Goal: Information Seeking & Learning: Learn about a topic

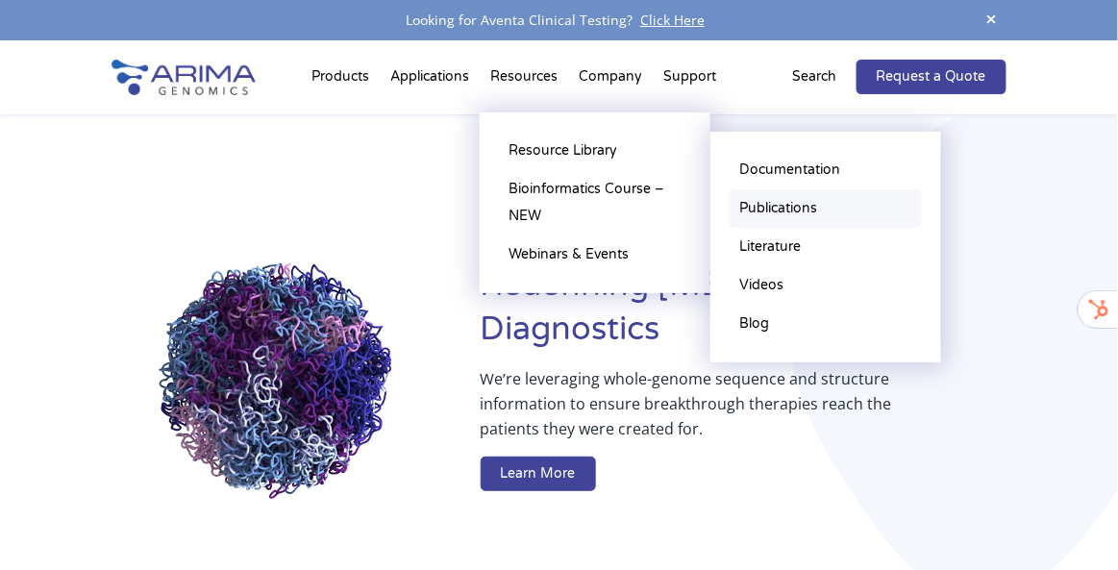
click at [778, 199] on link "Publications" at bounding box center [826, 208] width 192 height 38
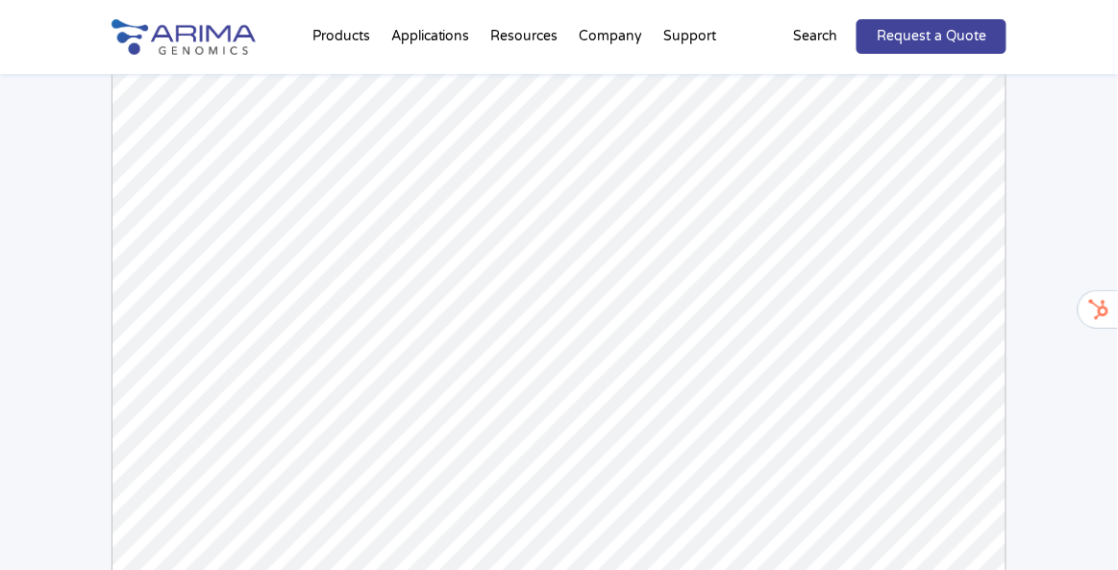
scroll to position [178, 0]
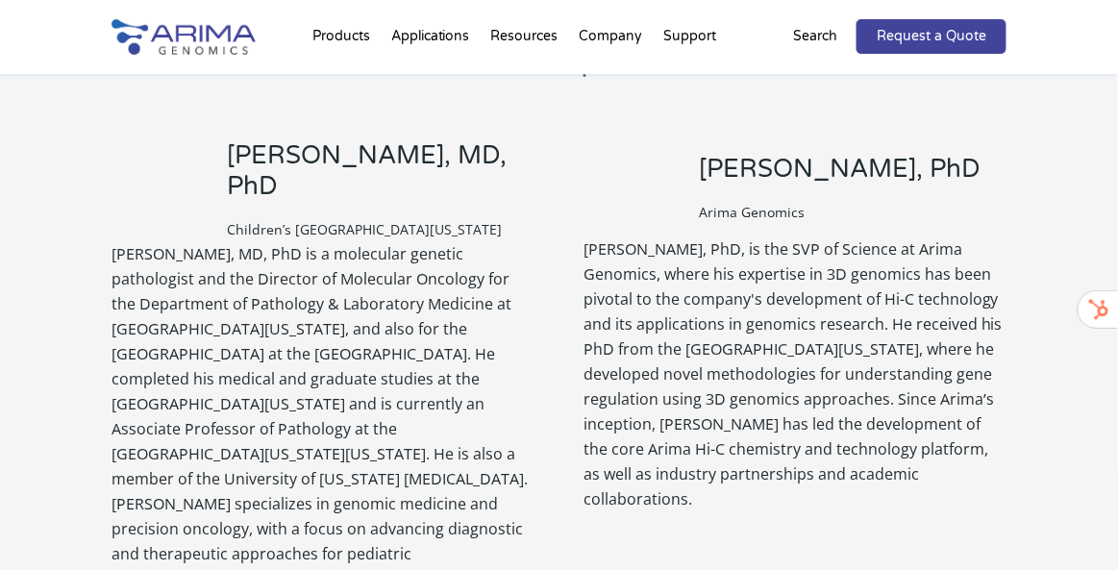
scroll to position [1825, 0]
